Goal: Task Accomplishment & Management: Use online tool/utility

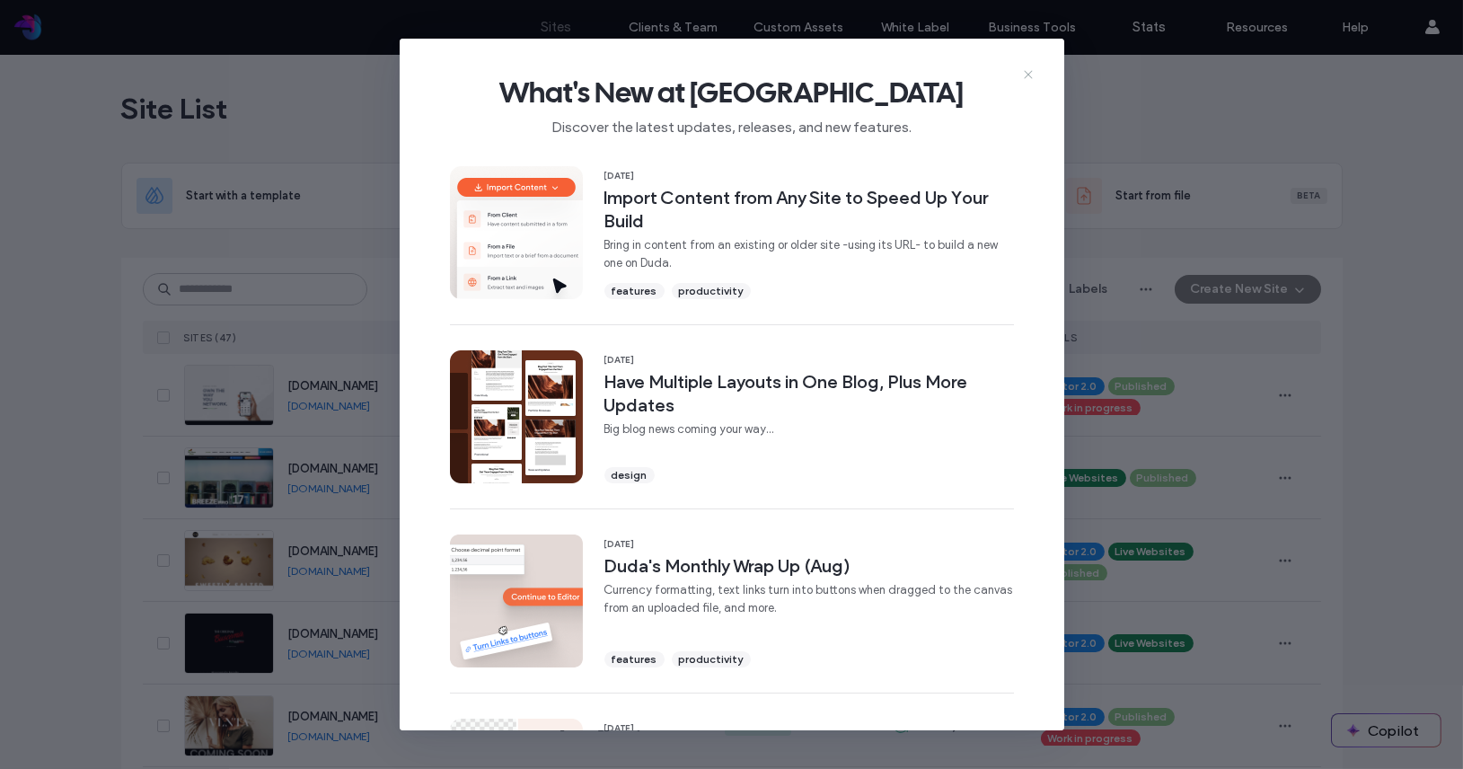
click at [1023, 74] on icon at bounding box center [1028, 74] width 14 height 14
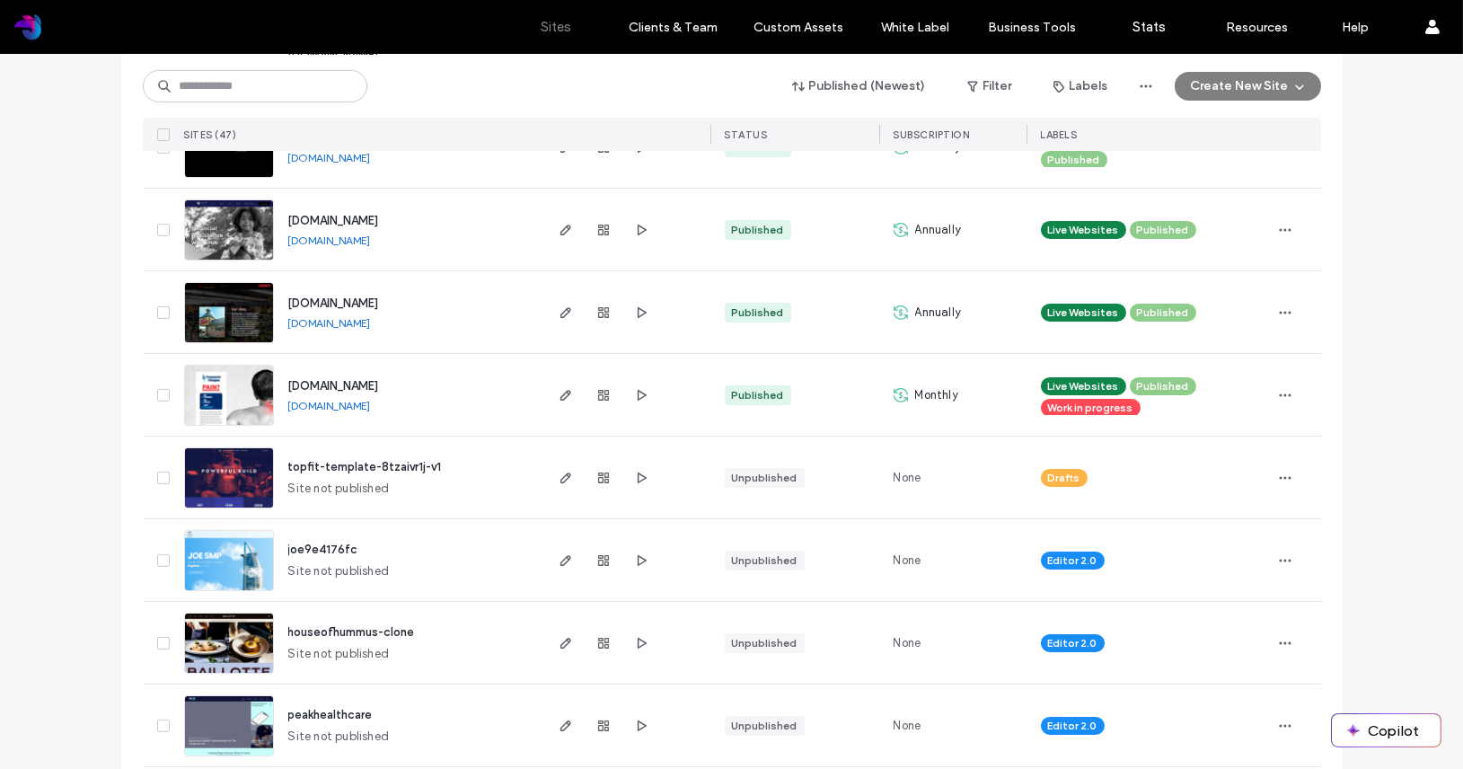
scroll to position [1270, 0]
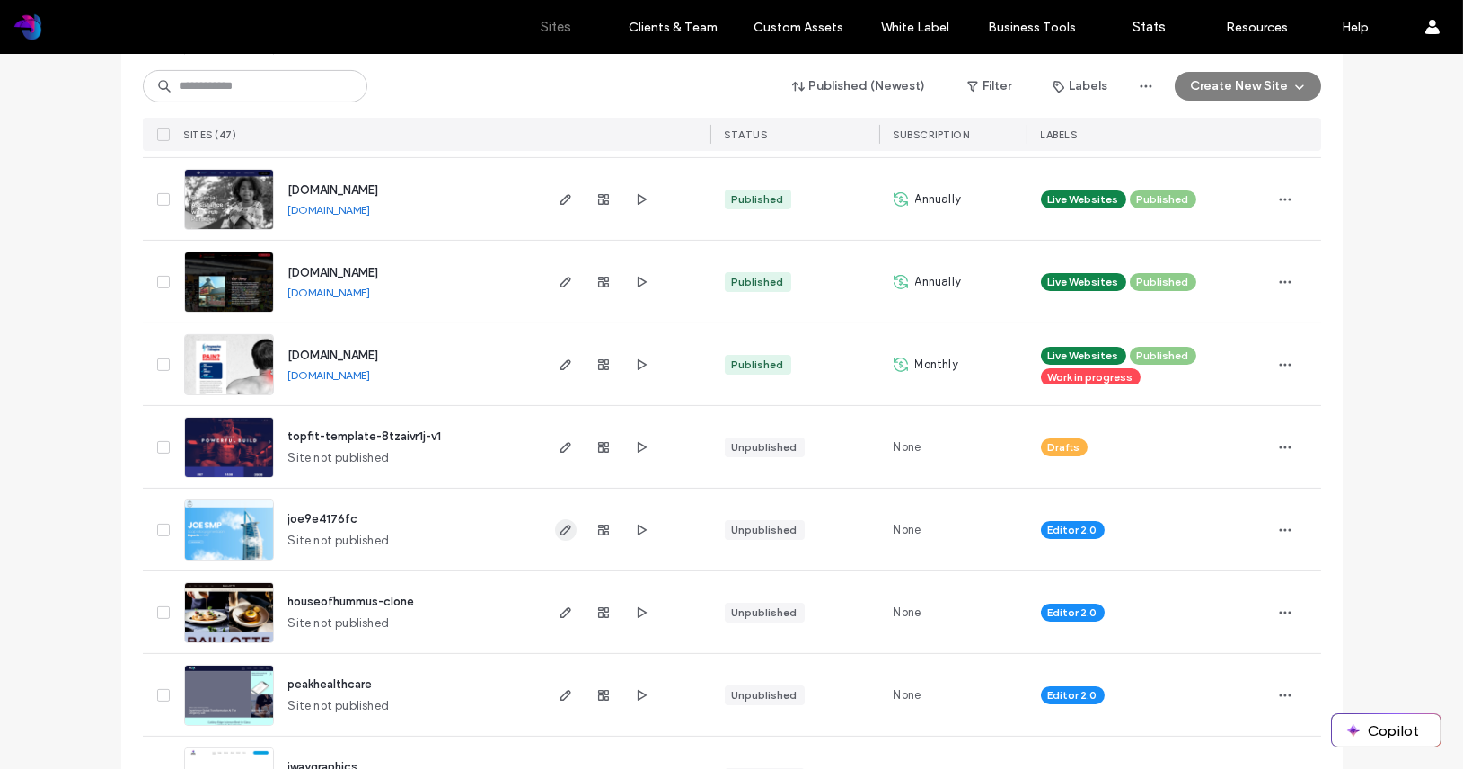
click at [560, 528] on use "button" at bounding box center [565, 530] width 11 height 11
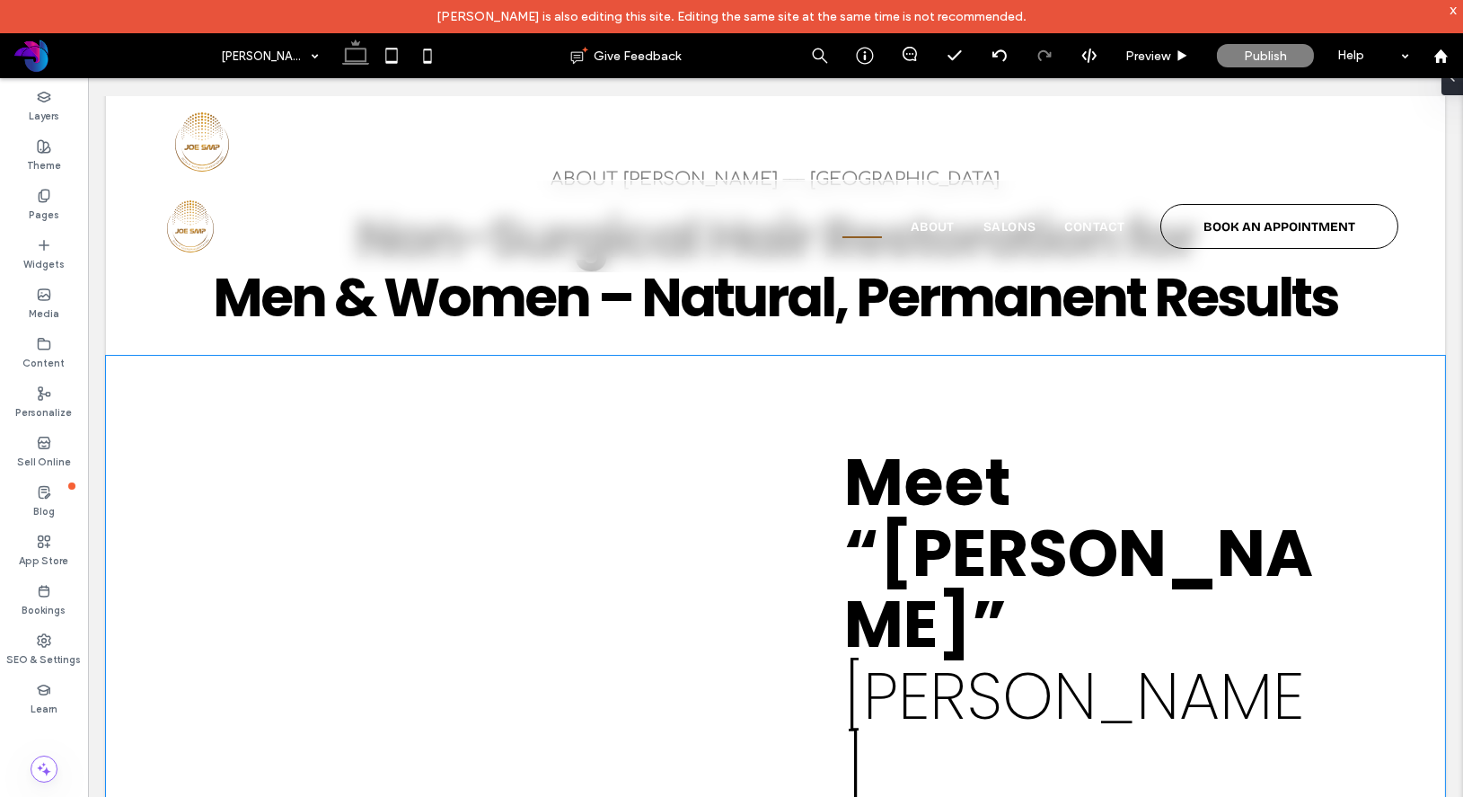
scroll to position [1027, 0]
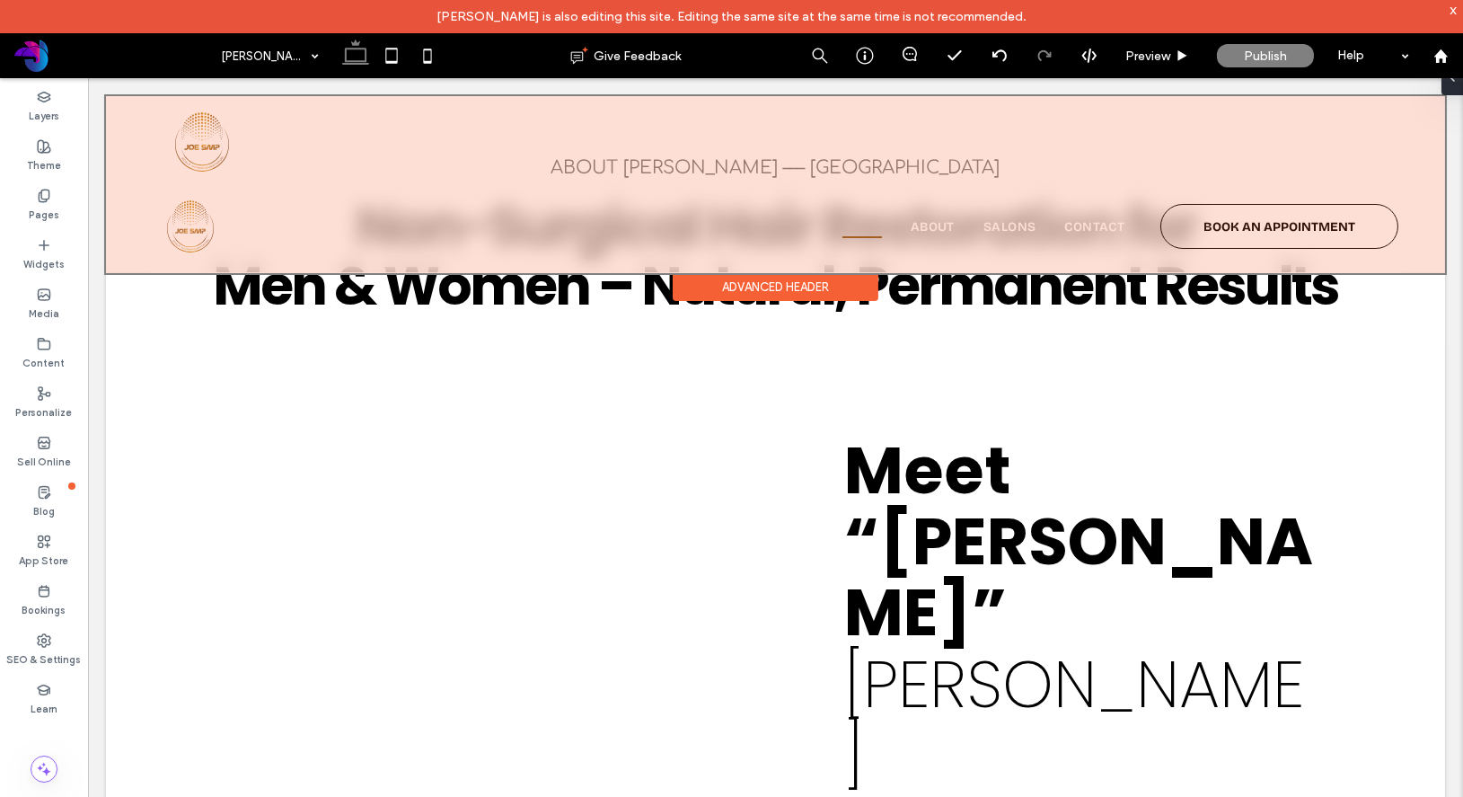
click at [771, 213] on div at bounding box center [775, 184] width 1339 height 177
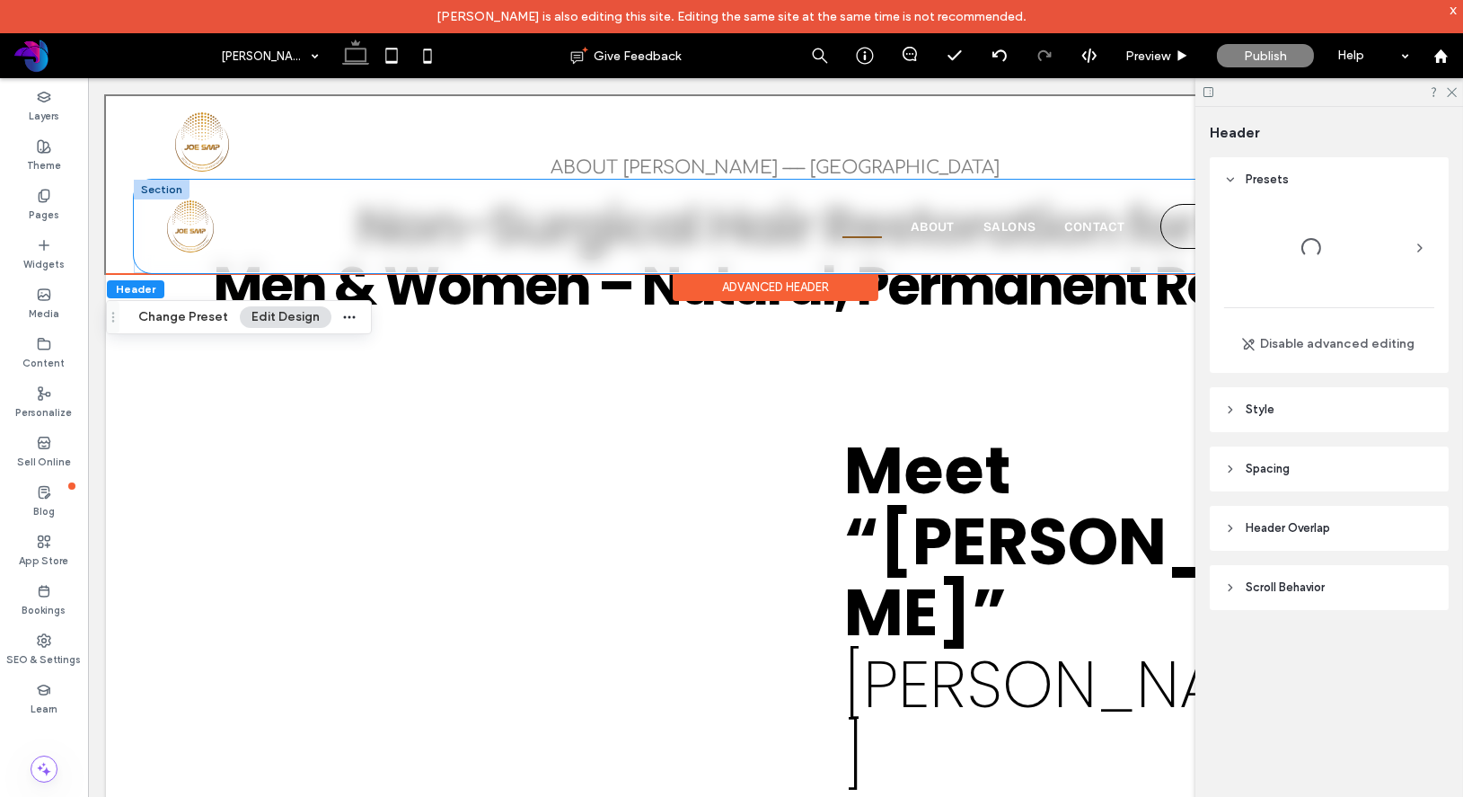
click at [767, 227] on div "Home About Salons Contact BOOK AN APPOINTMENT" at bounding box center [939, 226] width 919 height 45
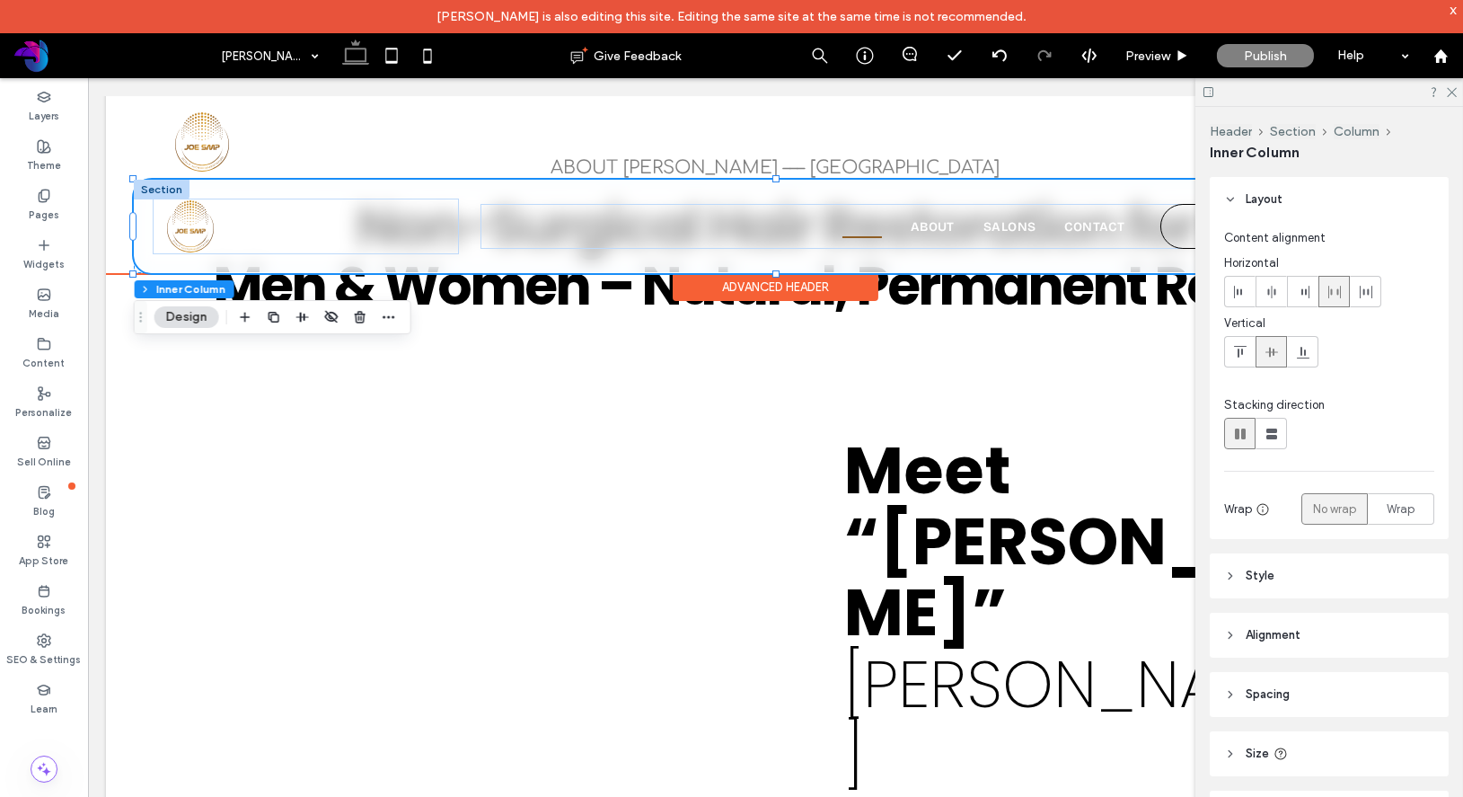
click at [631, 258] on div "Home About Salons Contact BOOK AN APPOINTMENT" at bounding box center [776, 226] width 1284 height 93
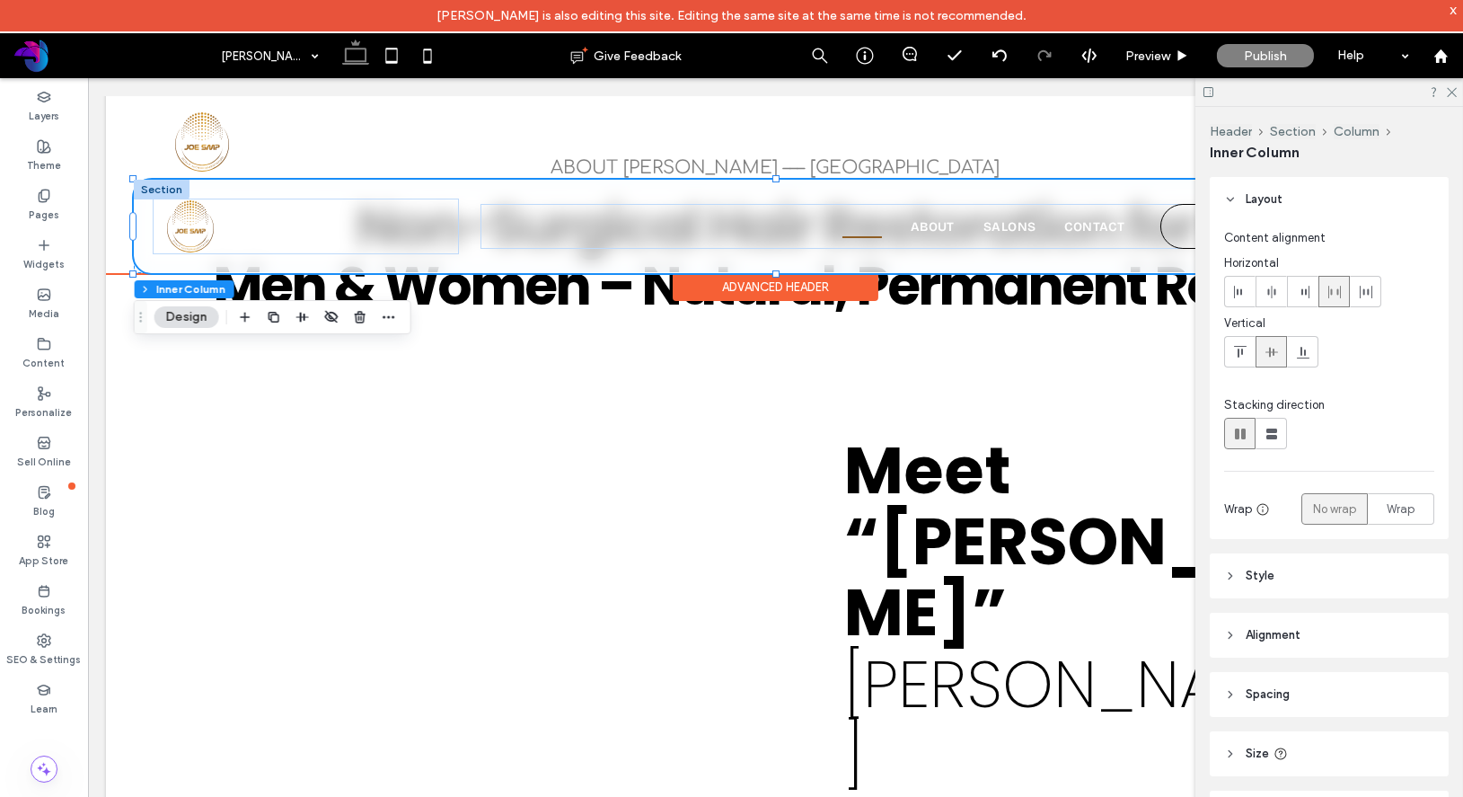
click at [733, 289] on div "Advanced Header" at bounding box center [776, 287] width 206 height 28
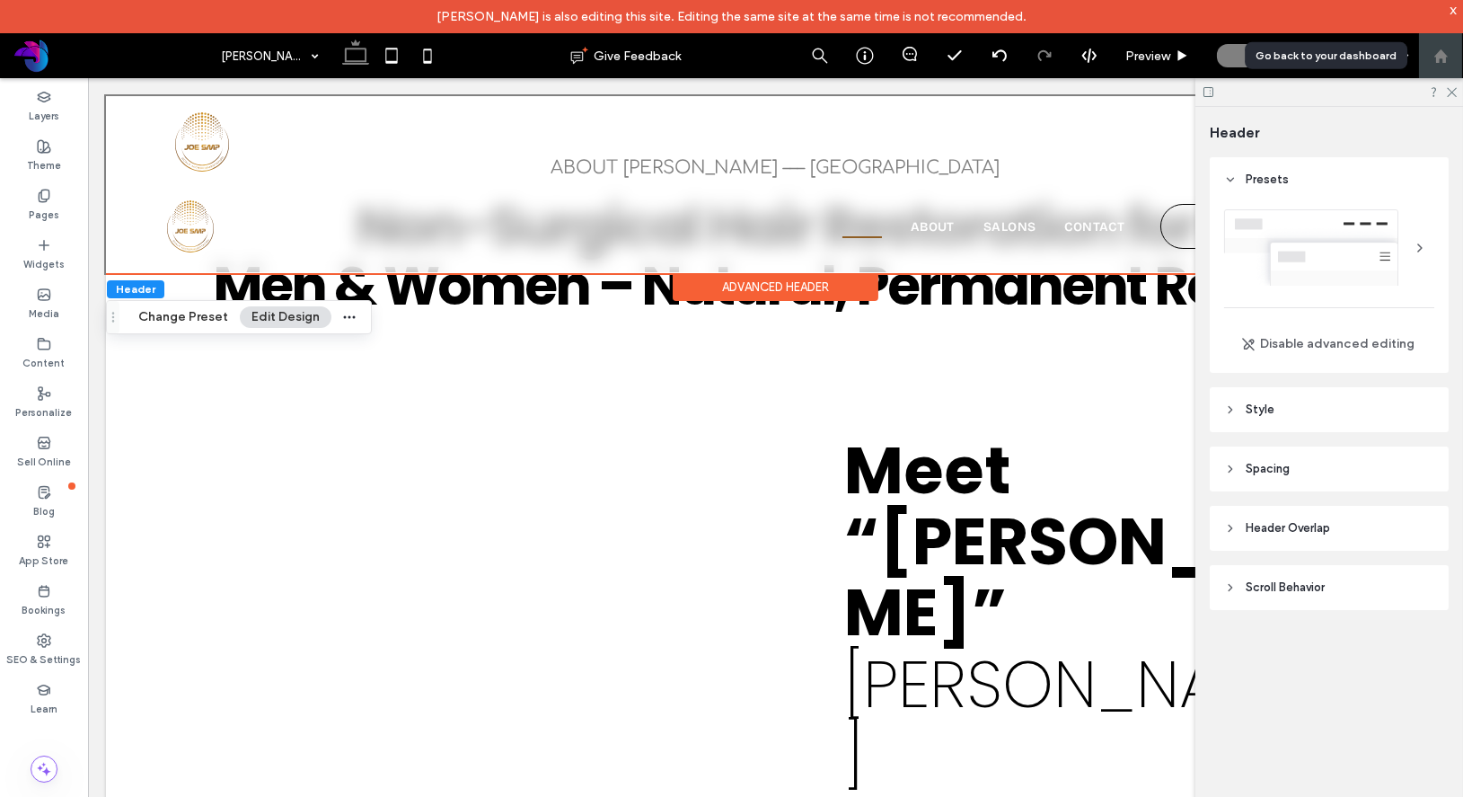
click at [1442, 56] on use at bounding box center [1439, 54] width 13 height 13
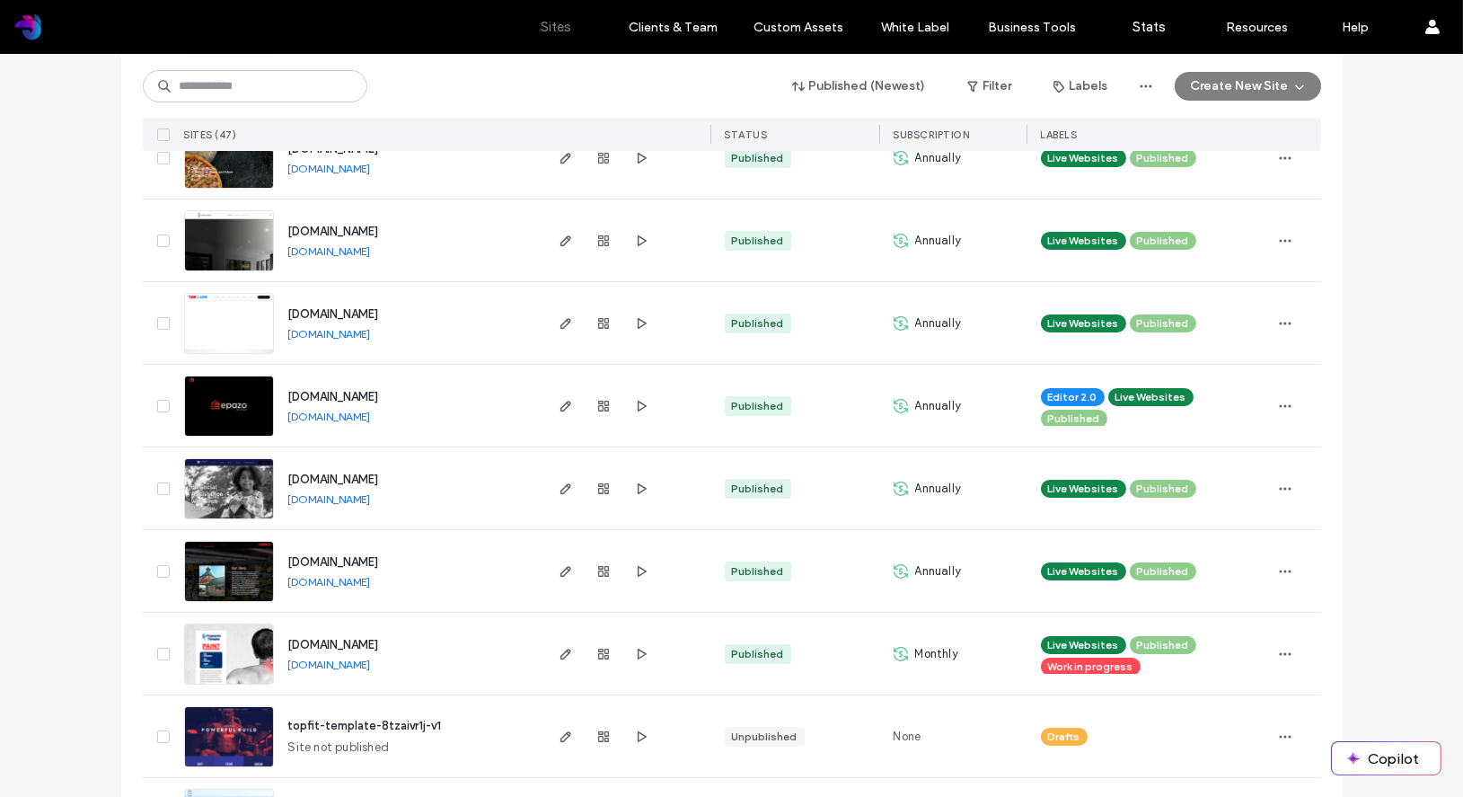
scroll to position [1227, 0]
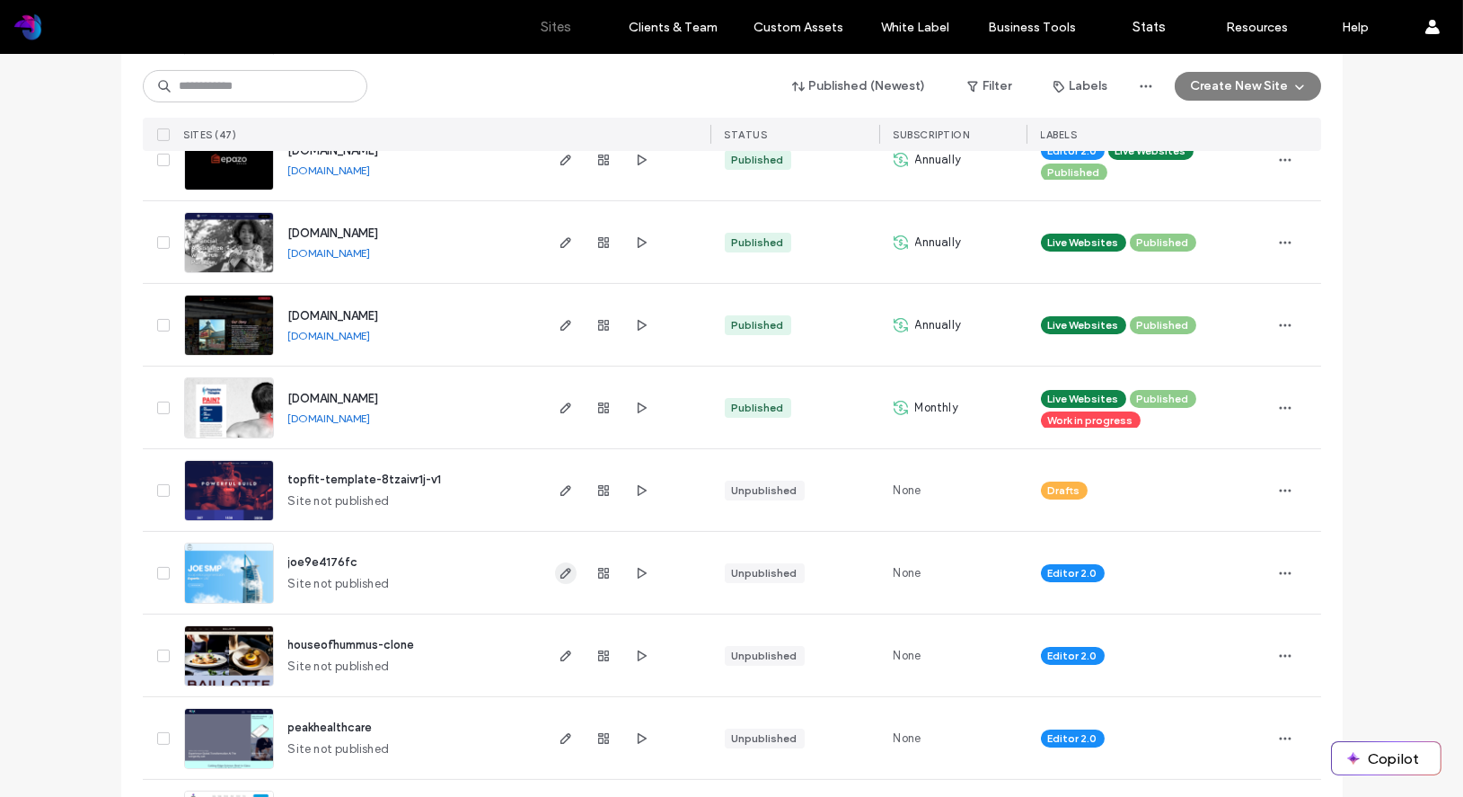
click at [559, 576] on icon "button" at bounding box center [566, 573] width 14 height 14
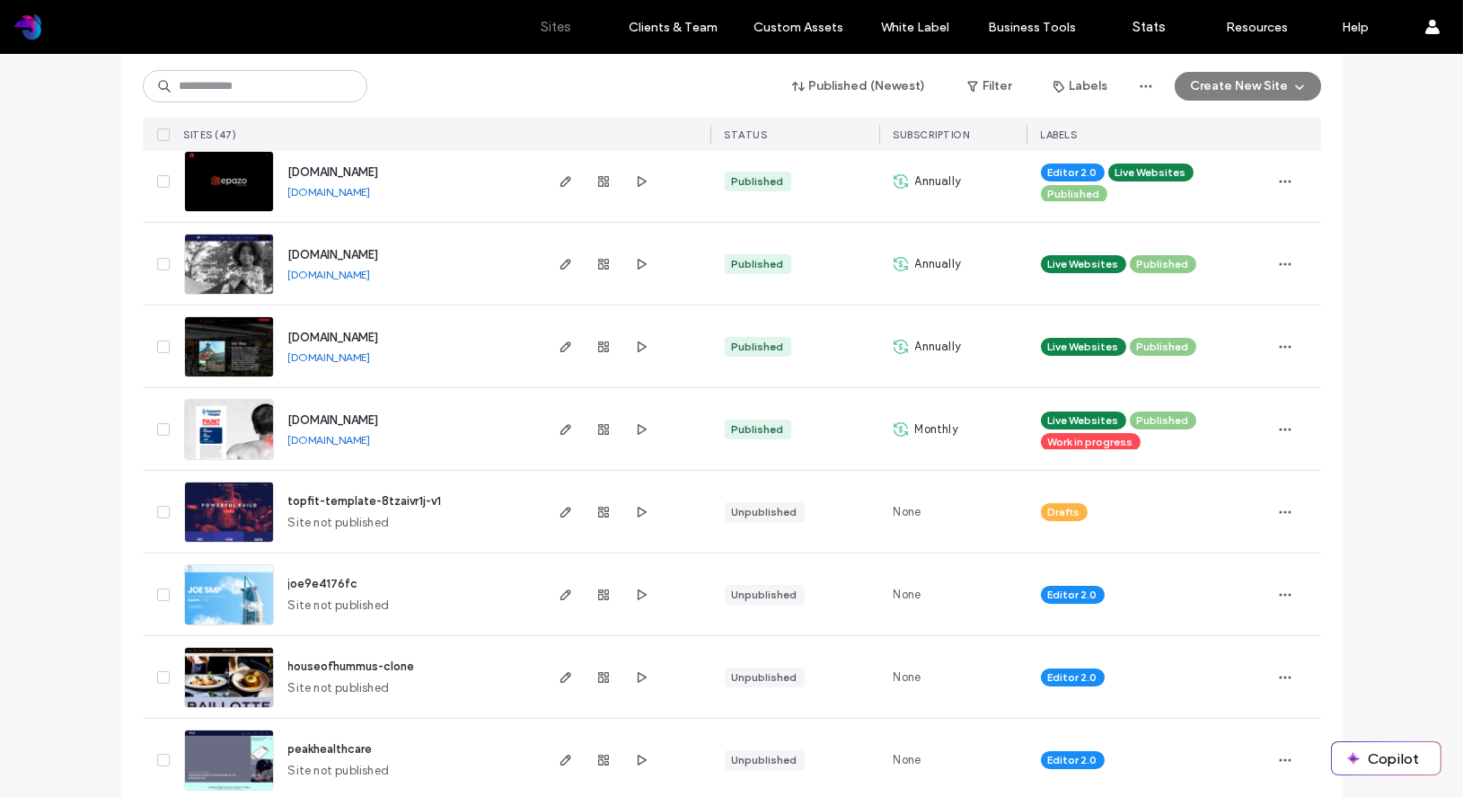
scroll to position [1212, 0]
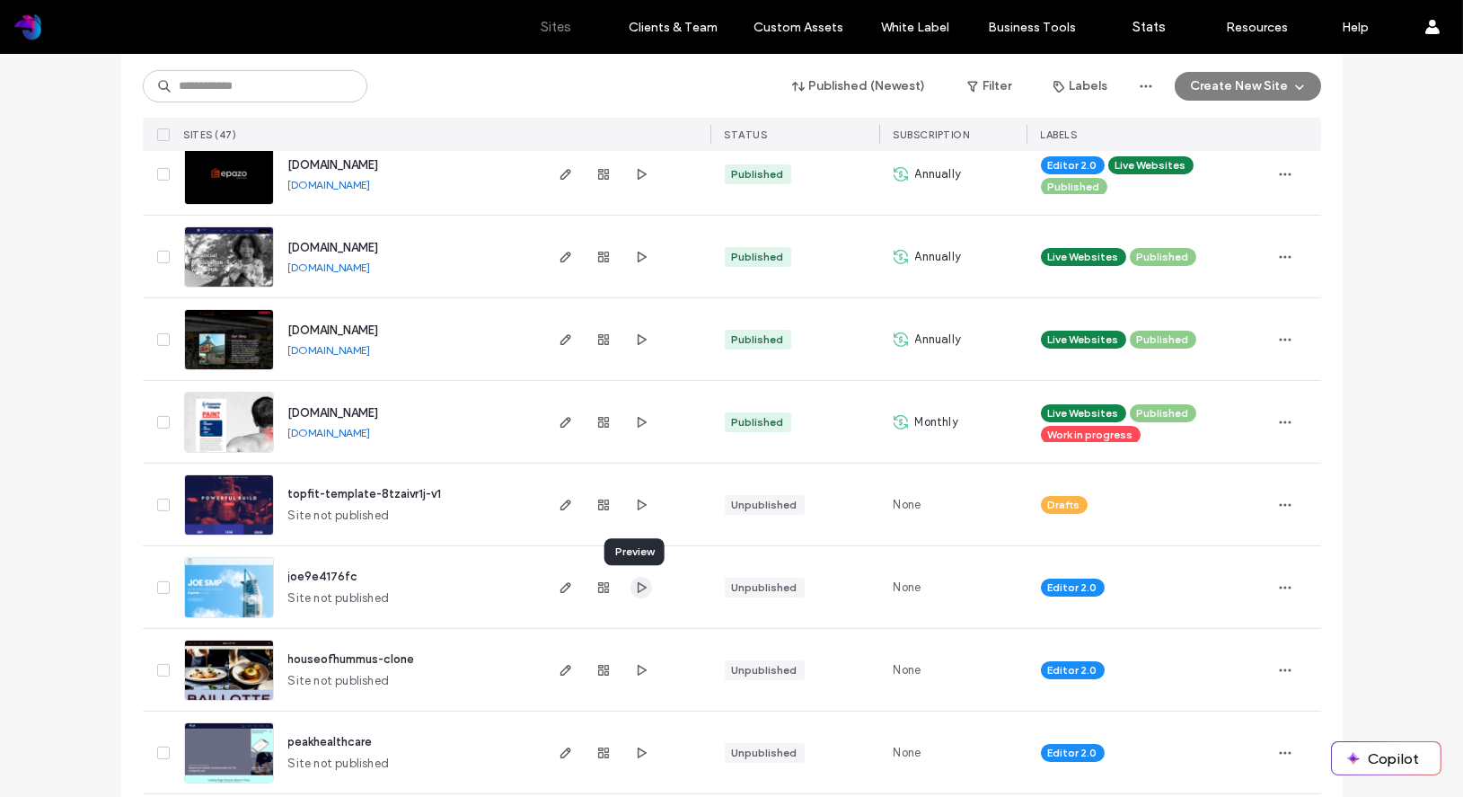
click at [634, 592] on icon "button" at bounding box center [641, 587] width 14 height 14
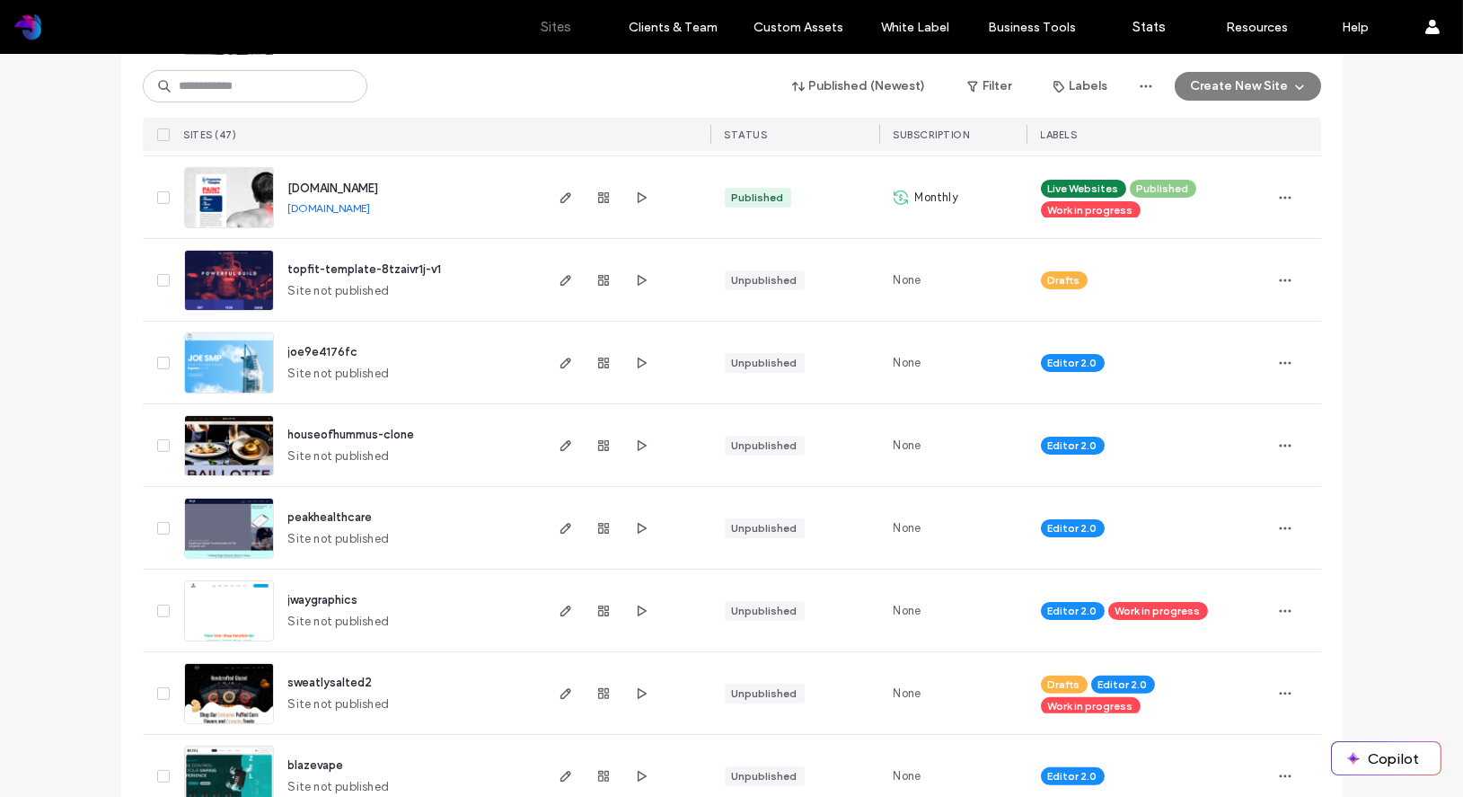
scroll to position [1612, 0]
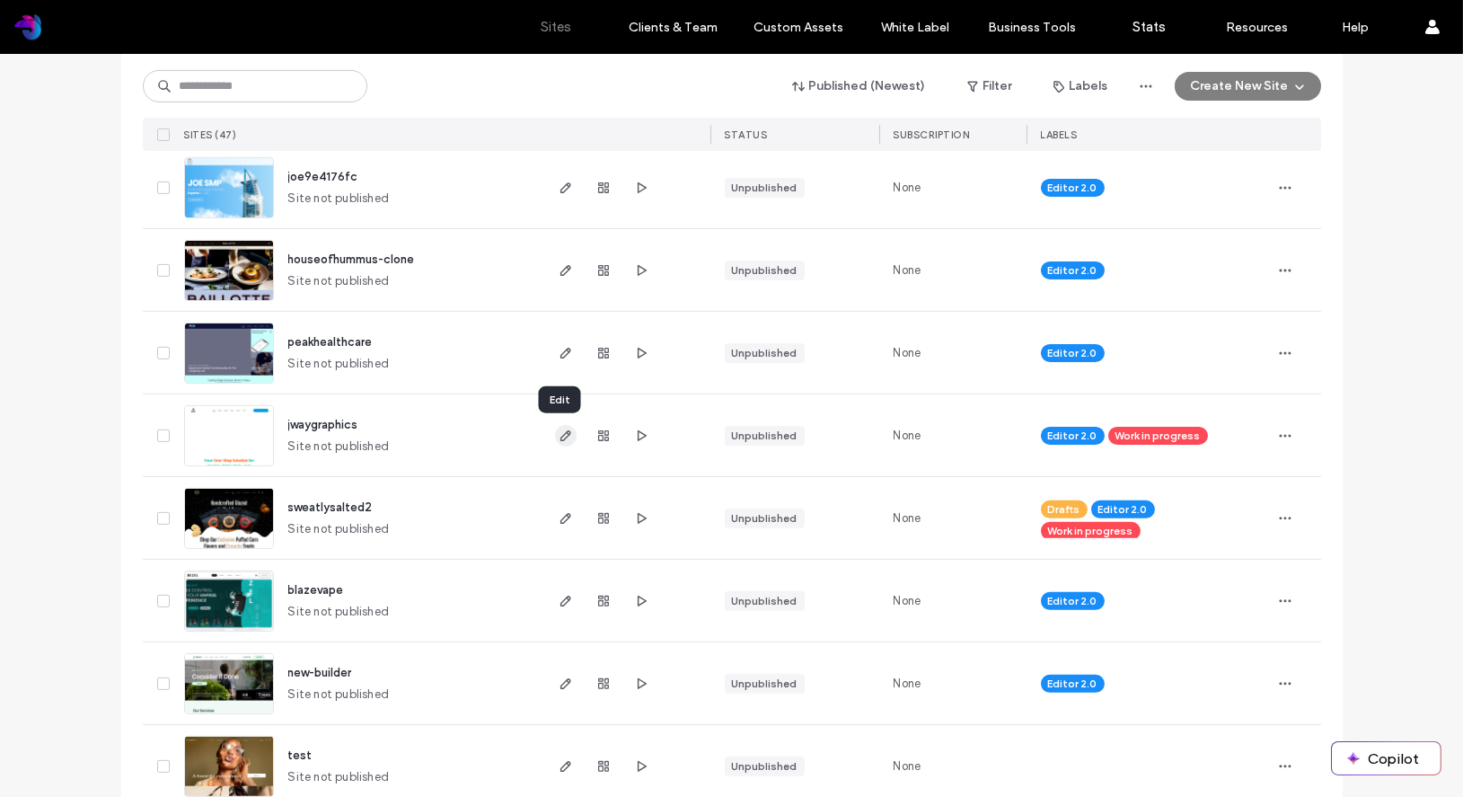
click at [559, 435] on icon "button" at bounding box center [566, 435] width 14 height 14
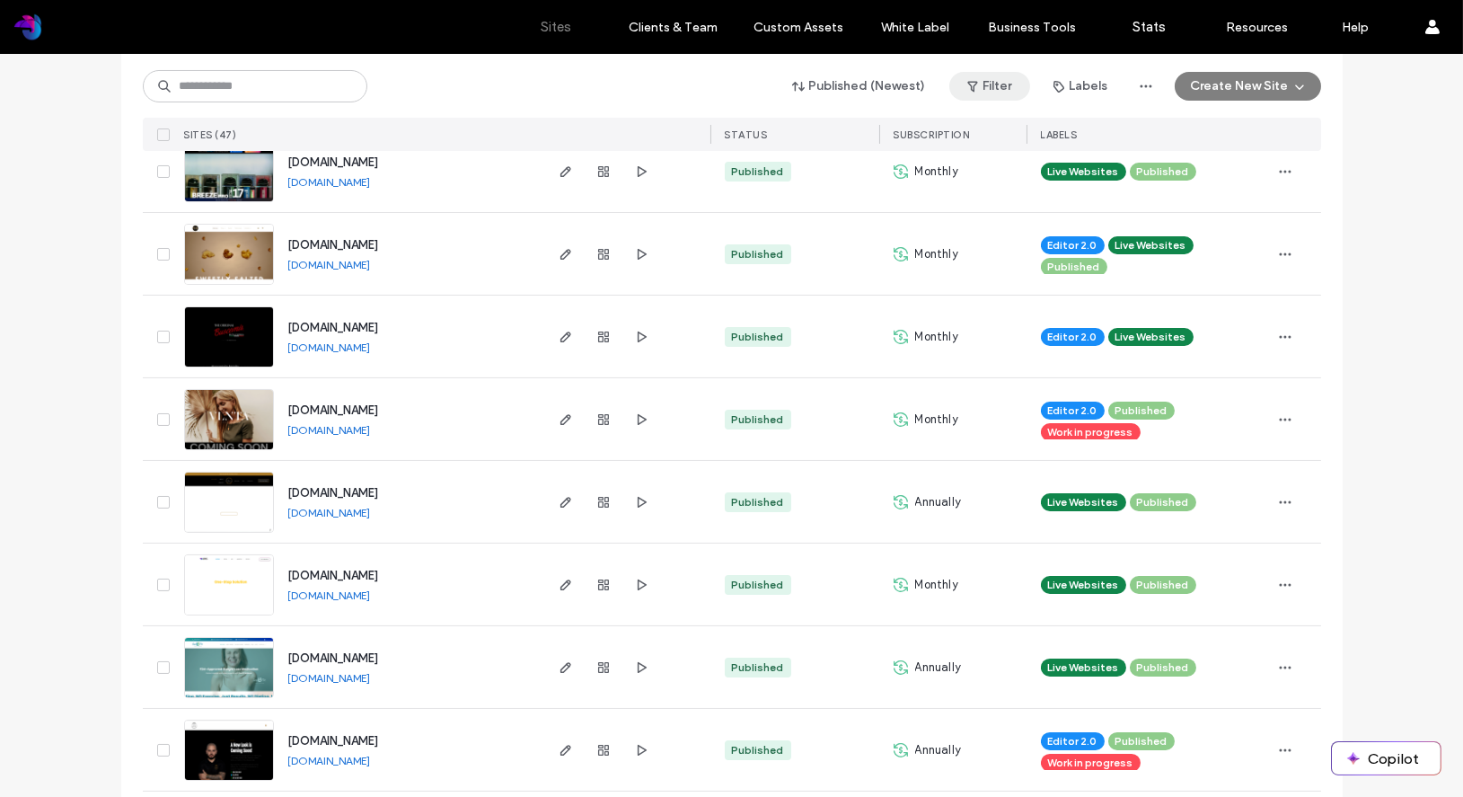
scroll to position [322, 0]
